Goal: Navigation & Orientation: Understand site structure

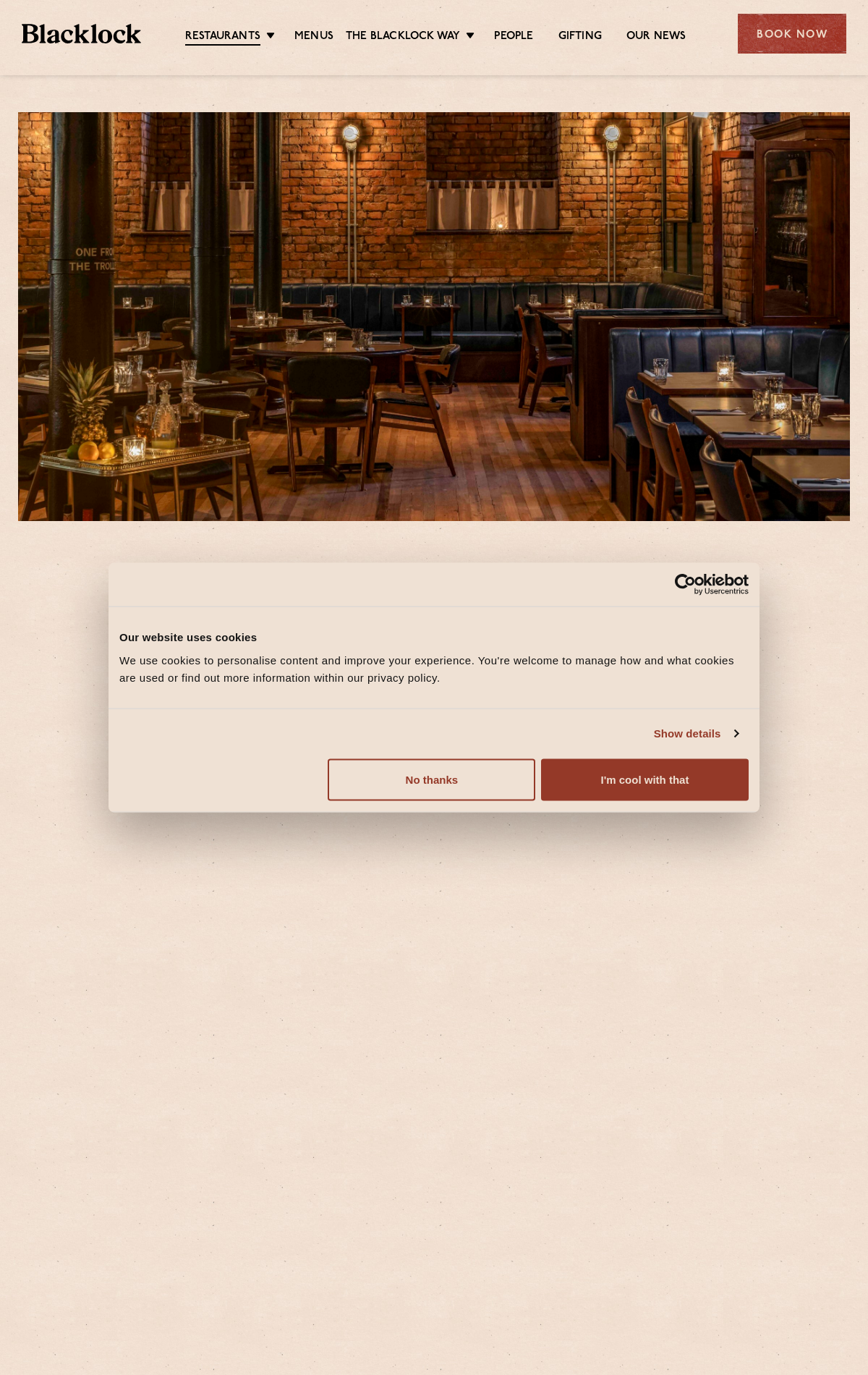
scroll to position [356, 0]
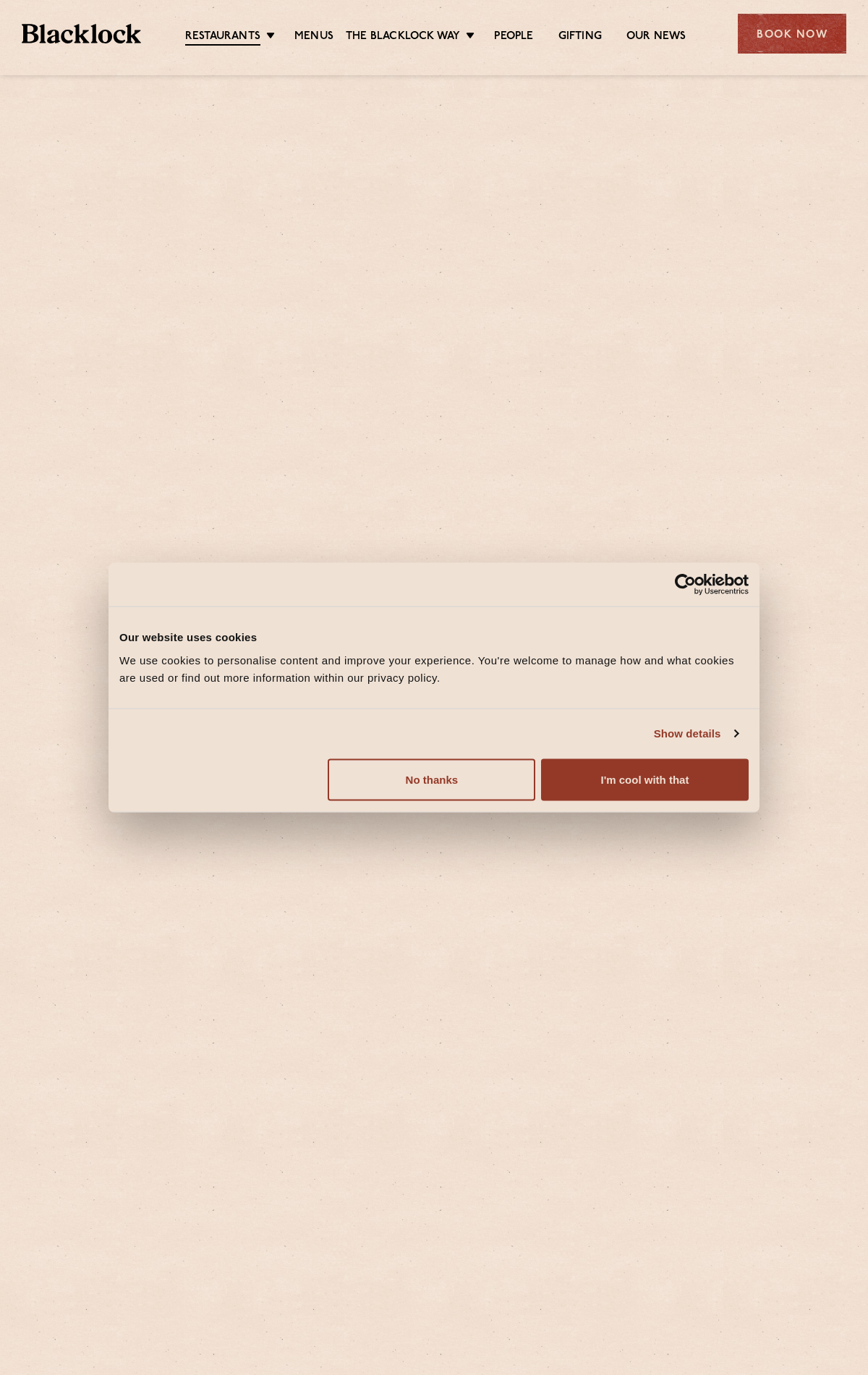
scroll to position [658, 0]
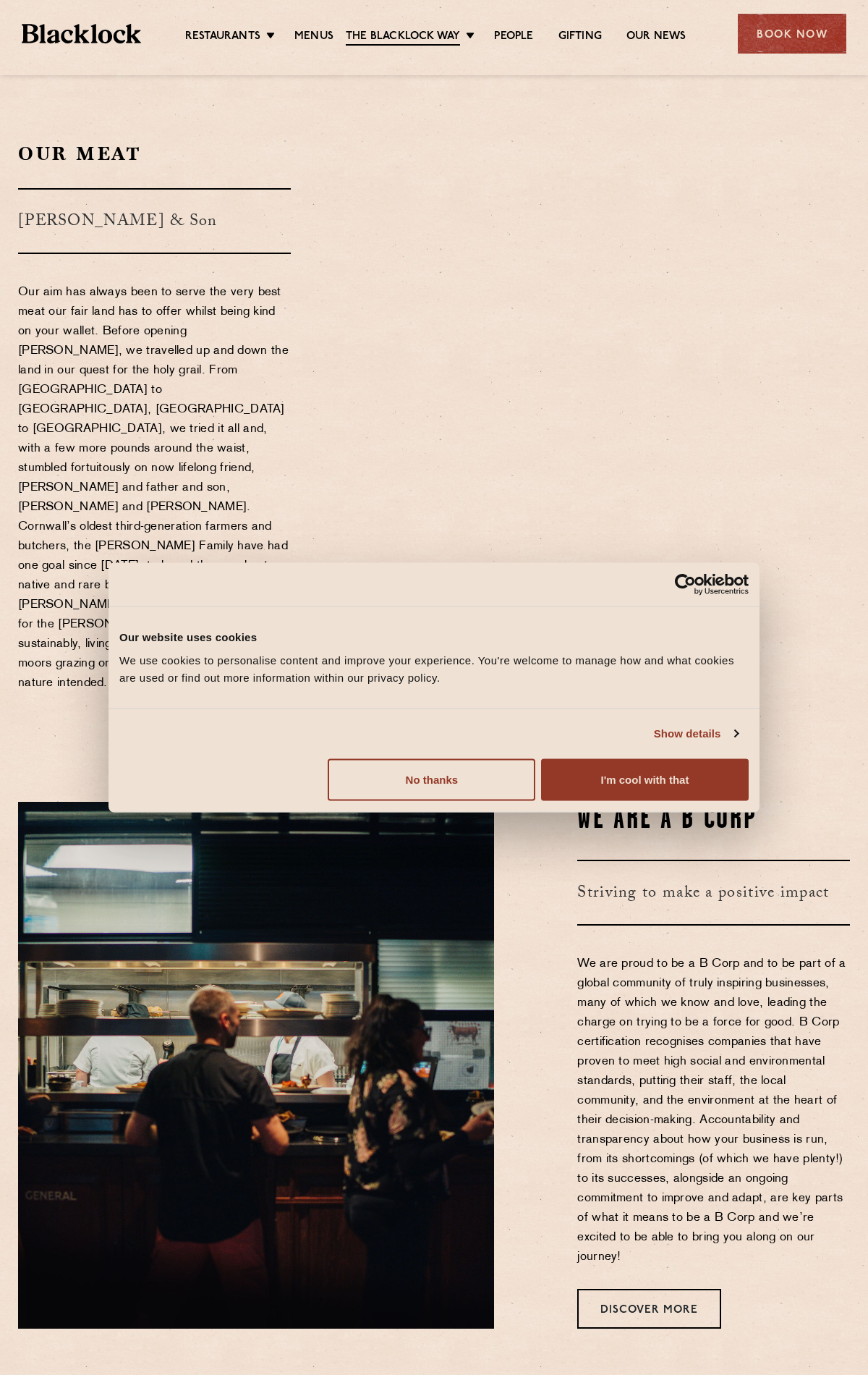
scroll to position [1184, 0]
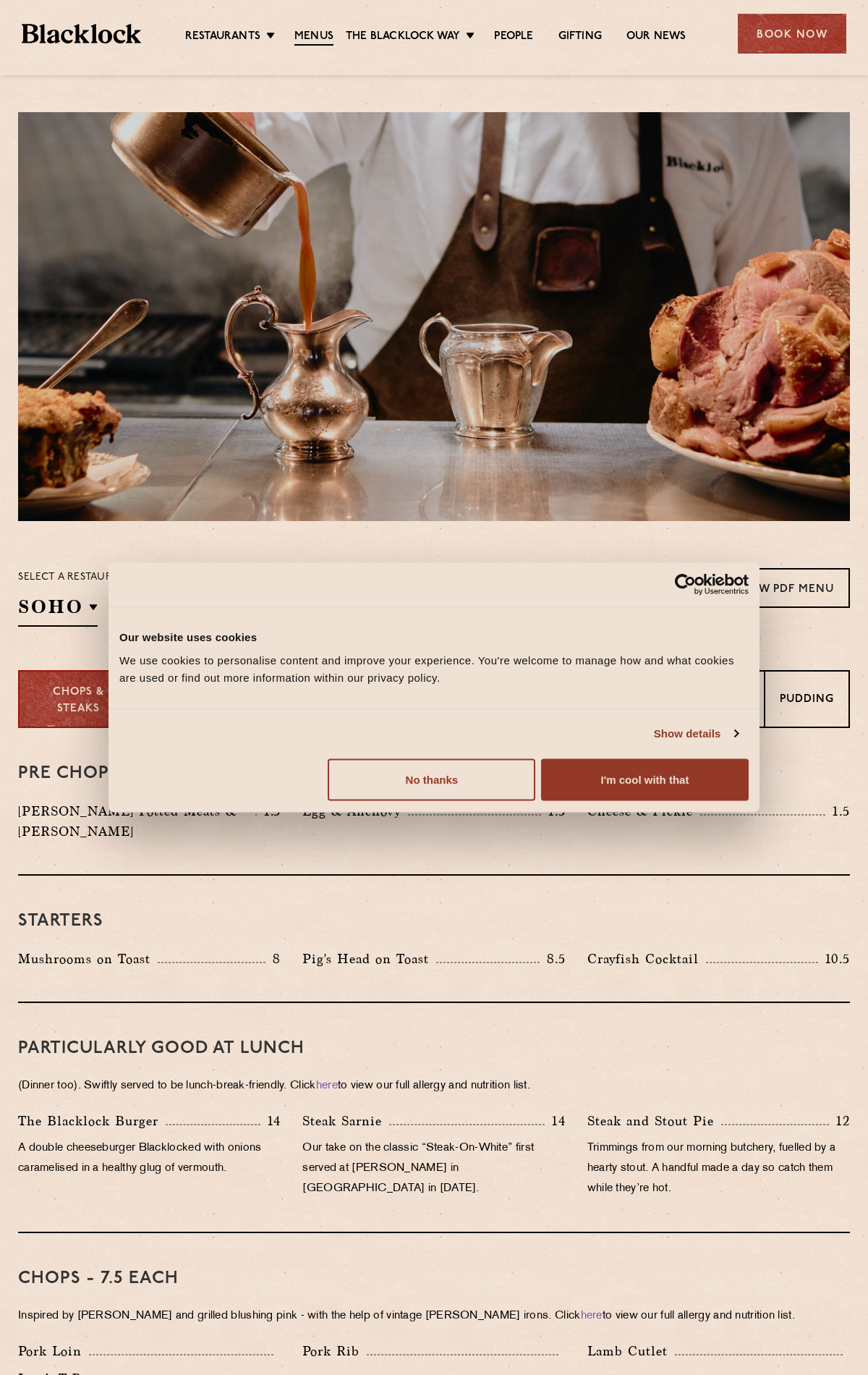
scroll to position [1746, 0]
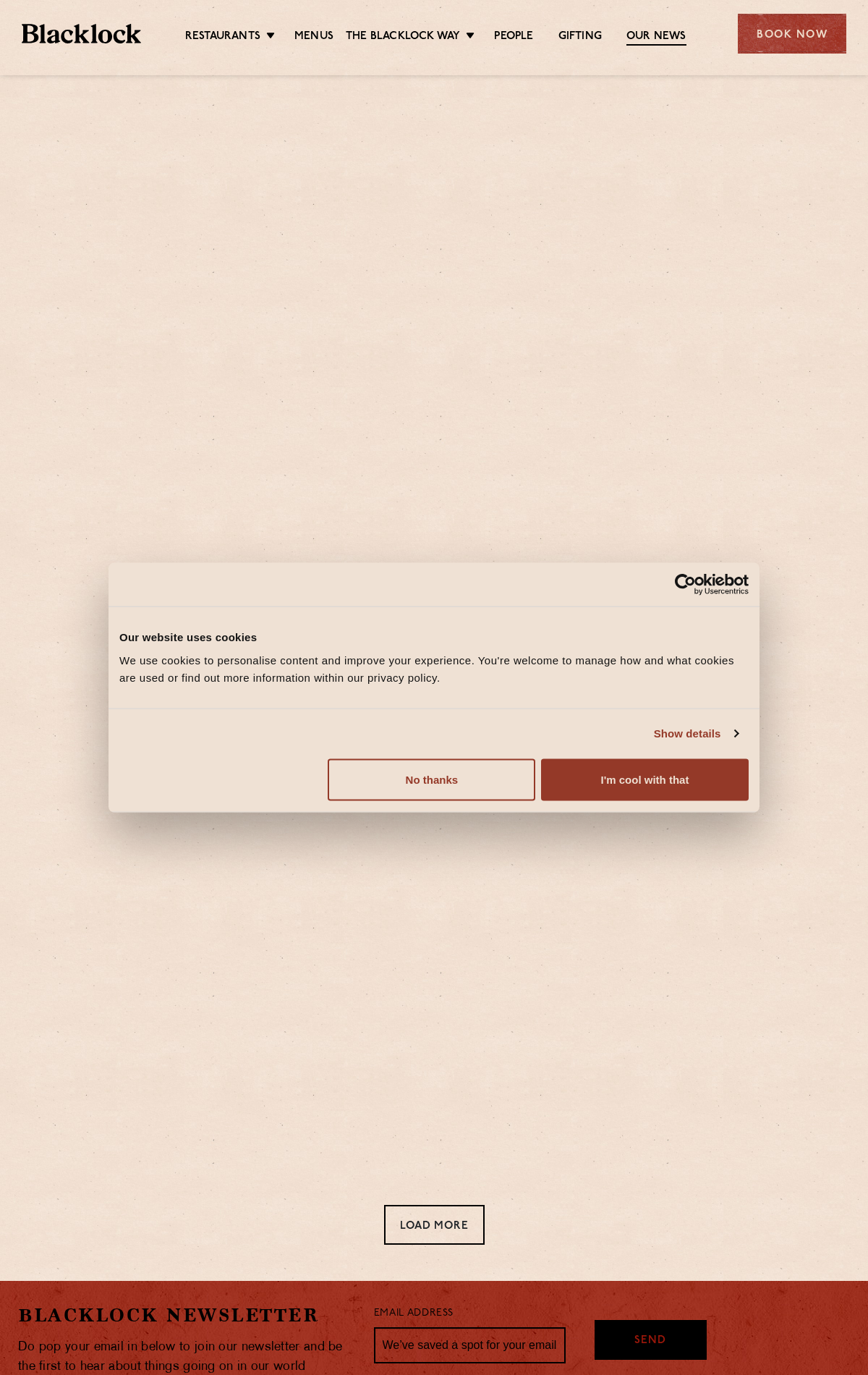
scroll to position [219, 0]
